Goal: Task Accomplishment & Management: Manage account settings

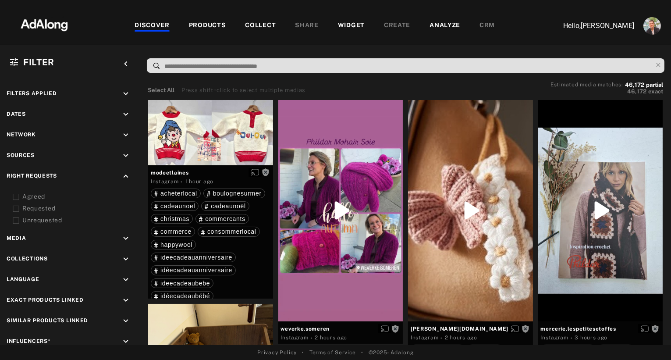
click at [17, 194] on icon at bounding box center [16, 197] width 7 height 7
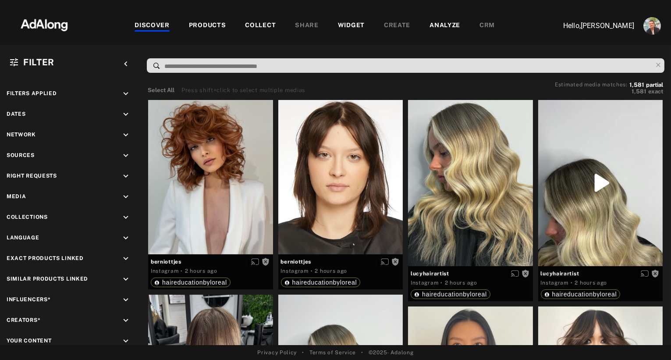
click at [259, 23] on div "COLLECT" at bounding box center [260, 26] width 31 height 11
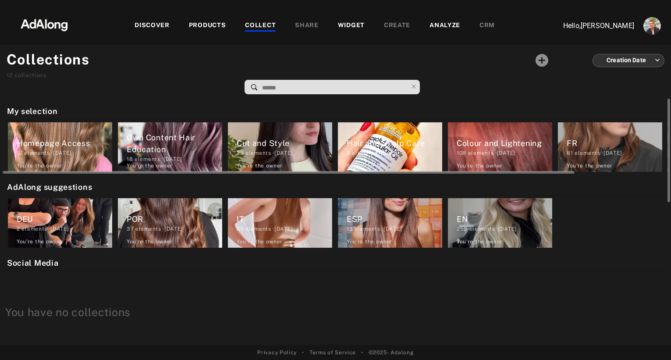
click at [67, 145] on div "Homepage Access" at bounding box center [65, 143] width 96 height 12
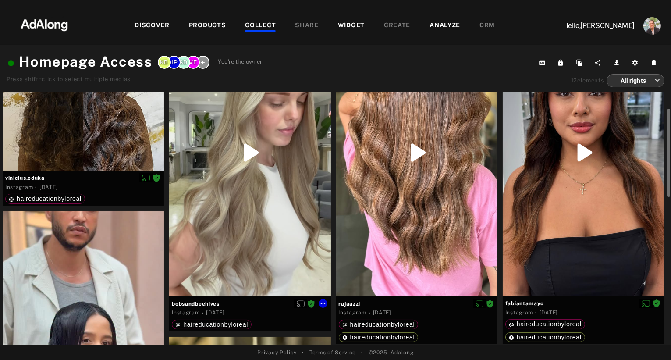
scroll to position [88, 0]
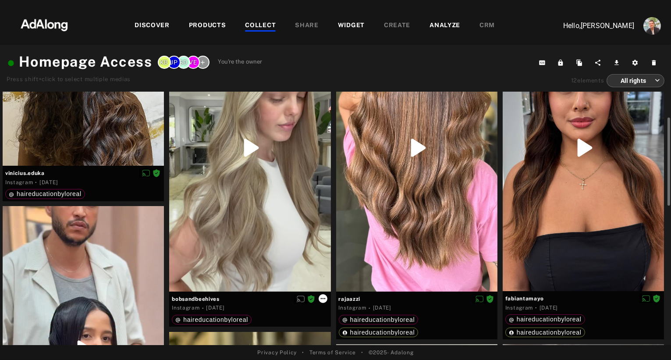
click at [323, 300] on icon at bounding box center [322, 298] width 7 height 7
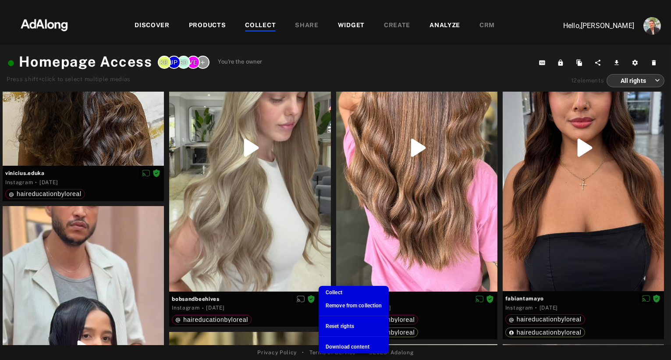
click at [347, 307] on span "Remove from collection" at bounding box center [354, 305] width 56 height 6
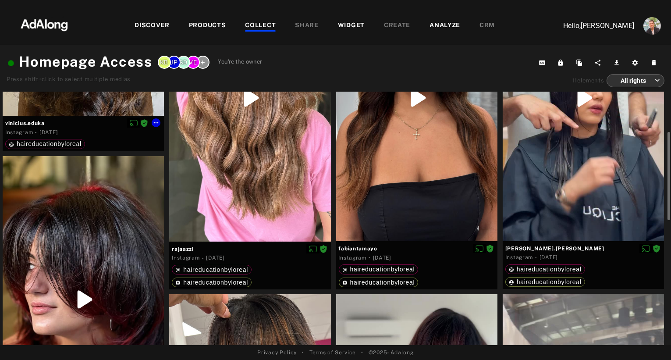
scroll to position [142, 0]
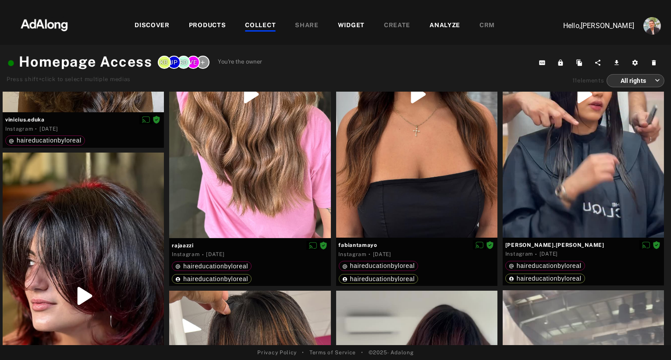
click at [50, 29] on img at bounding box center [44, 24] width 77 height 26
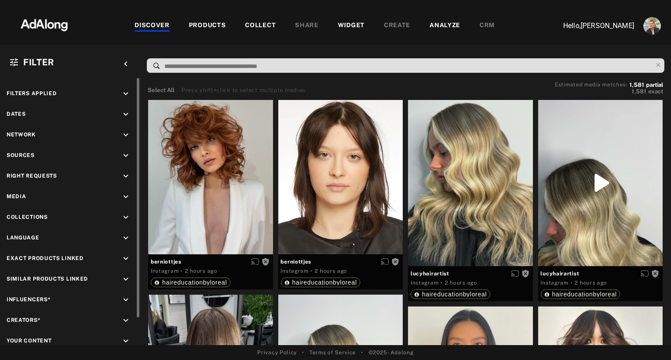
click at [126, 214] on icon "keyboard_arrow_down" at bounding box center [126, 218] width 10 height 10
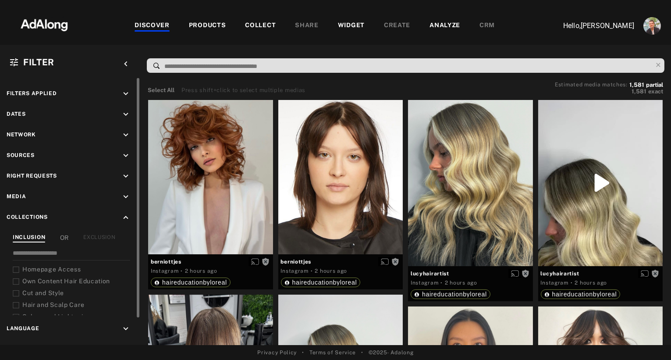
click at [126, 214] on icon "keyboard_arrow_up" at bounding box center [126, 218] width 10 height 10
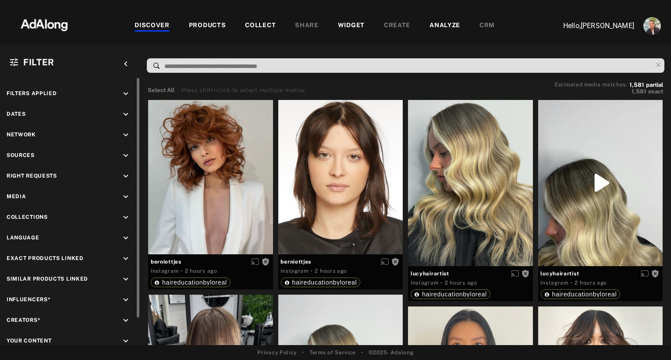
click at [126, 173] on icon "keyboard_arrow_down" at bounding box center [126, 176] width 10 height 10
click at [32, 192] on div "Agreed" at bounding box center [77, 196] width 111 height 9
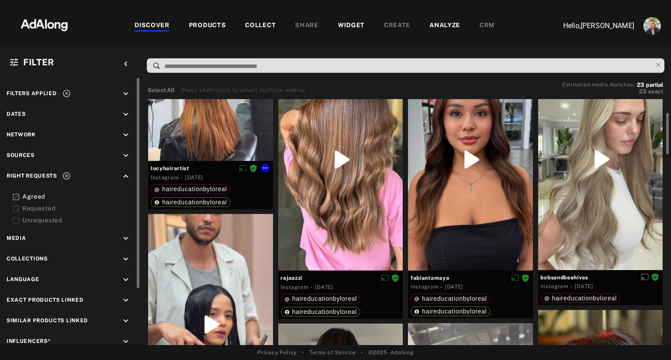
scroll to position [169, 0]
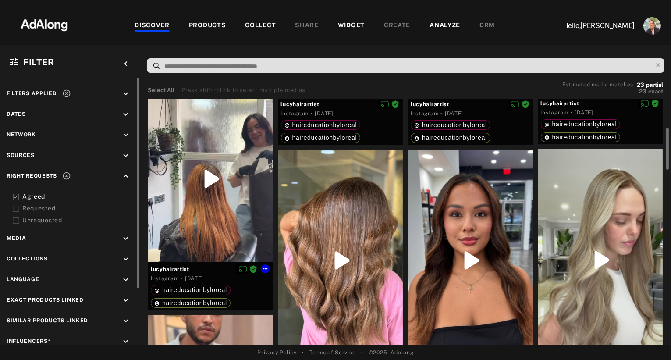
click at [227, 179] on div at bounding box center [210, 179] width 125 height 166
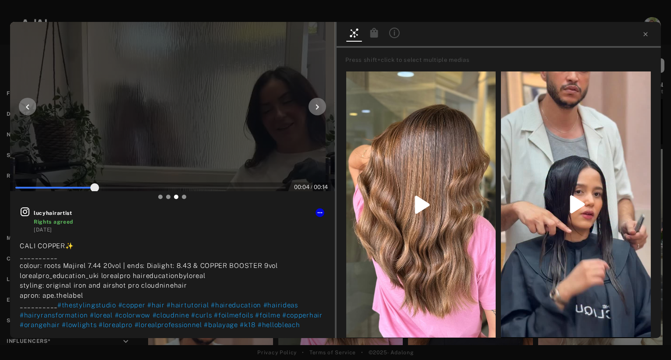
click at [147, 185] on span at bounding box center [150, 187] width 270 height 13
click at [198, 186] on span at bounding box center [150, 187] width 270 height 2
click at [238, 184] on span at bounding box center [150, 186] width 270 height 13
click at [262, 182] on div at bounding box center [172, 106] width 325 height 169
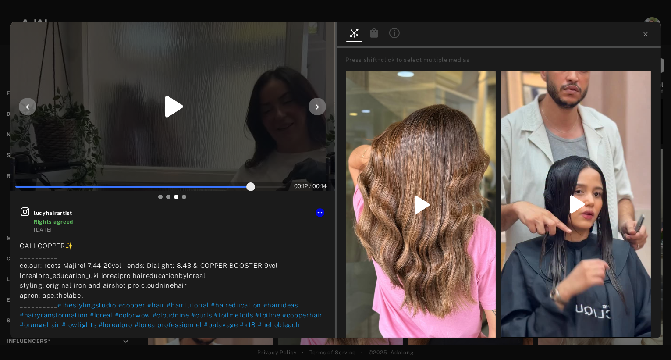
click at [278, 188] on span at bounding box center [150, 186] width 270 height 13
type input "**"
click at [228, 186] on span at bounding box center [146, 187] width 262 height 2
click at [318, 213] on icon at bounding box center [319, 212] width 5 height 1
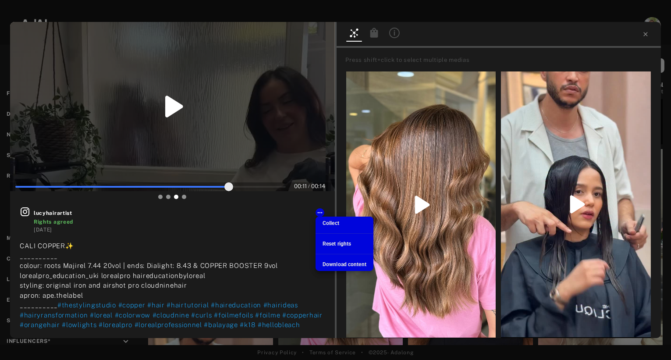
click at [328, 223] on span "Collect" at bounding box center [330, 223] width 17 height 6
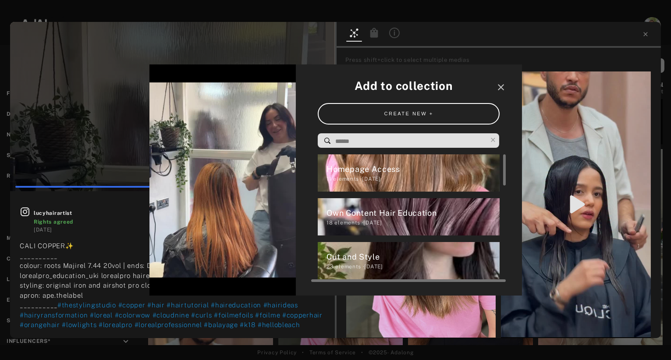
click at [362, 174] on div "Homepage Access" at bounding box center [412, 169] width 173 height 12
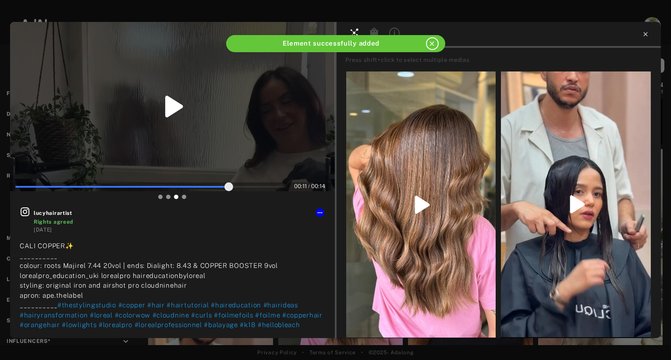
click at [645, 35] on icon at bounding box center [645, 34] width 7 height 7
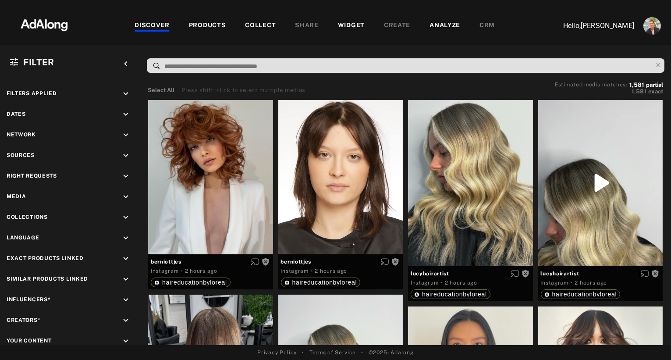
click at [266, 22] on div "COLLECT" at bounding box center [260, 26] width 31 height 11
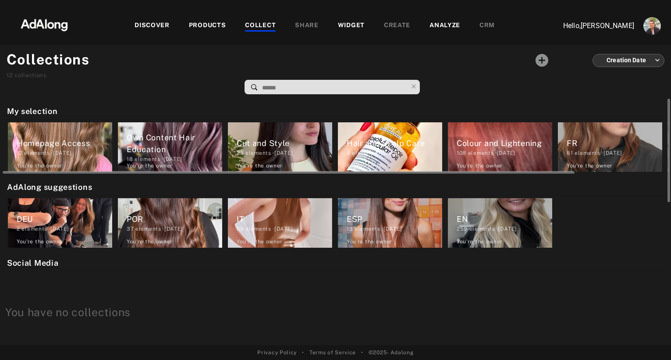
click at [145, 134] on div "Own Content Hair Education" at bounding box center [175, 143] width 96 height 24
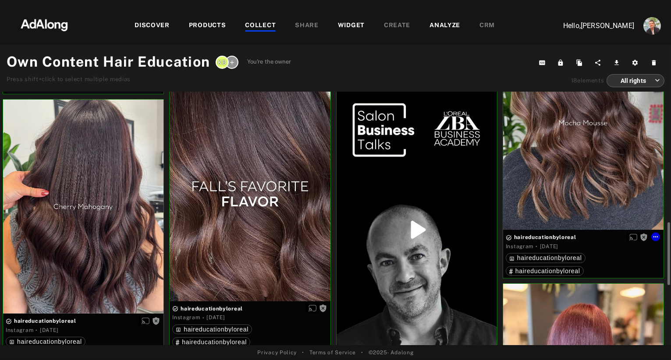
scroll to position [678, 0]
